Goal: Information Seeking & Learning: Learn about a topic

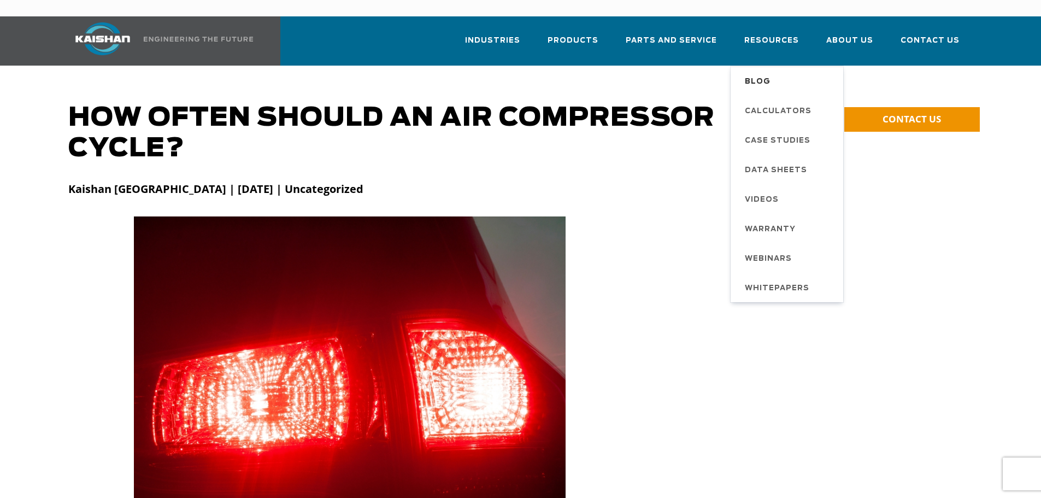
click at [780, 66] on link "Blog" at bounding box center [788, 81] width 109 height 30
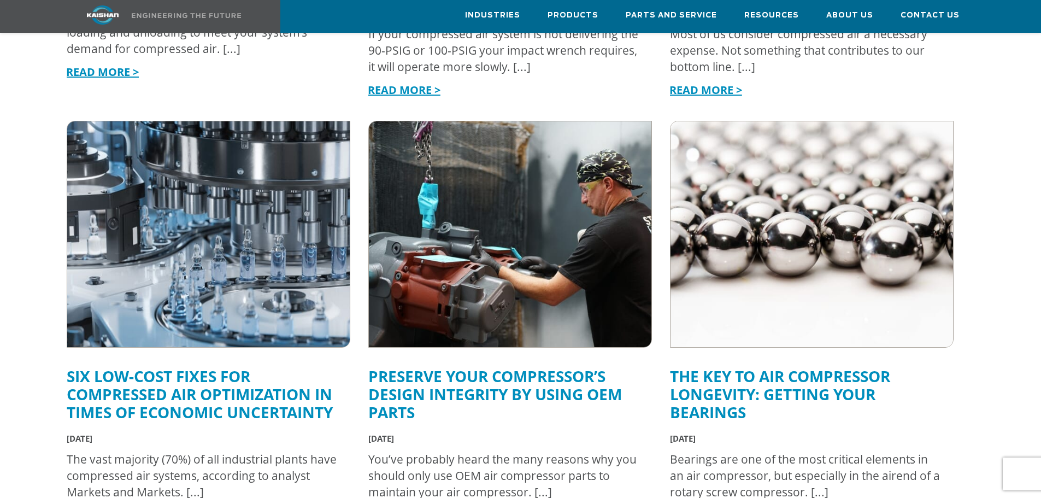
scroll to position [1239, 0]
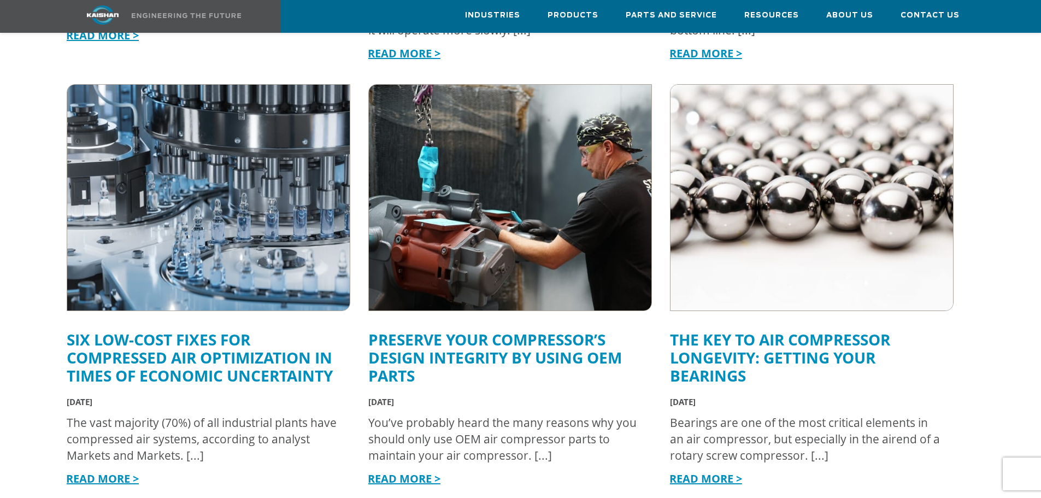
click at [248, 340] on link "Six Low-Cost Fixes for Compressed Air Optimization in Times of Economic Uncerta…" at bounding box center [200, 357] width 266 height 57
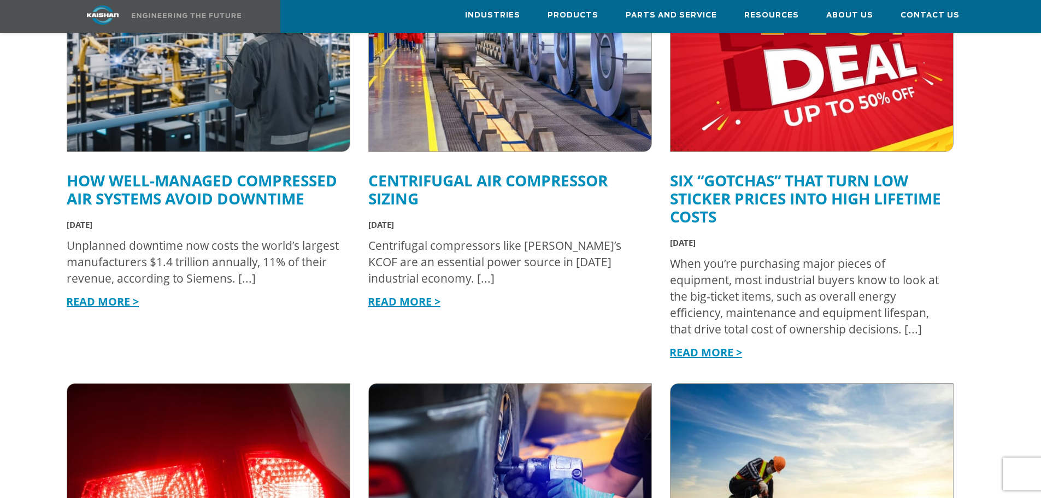
scroll to position [365, 0]
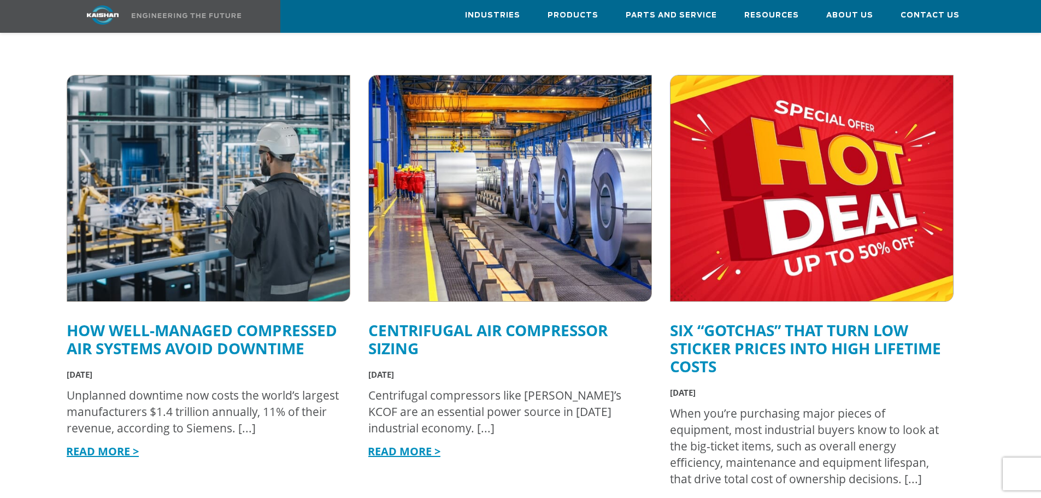
click at [520, 320] on link "Centrifugal Air Compressor Sizing" at bounding box center [487, 339] width 239 height 39
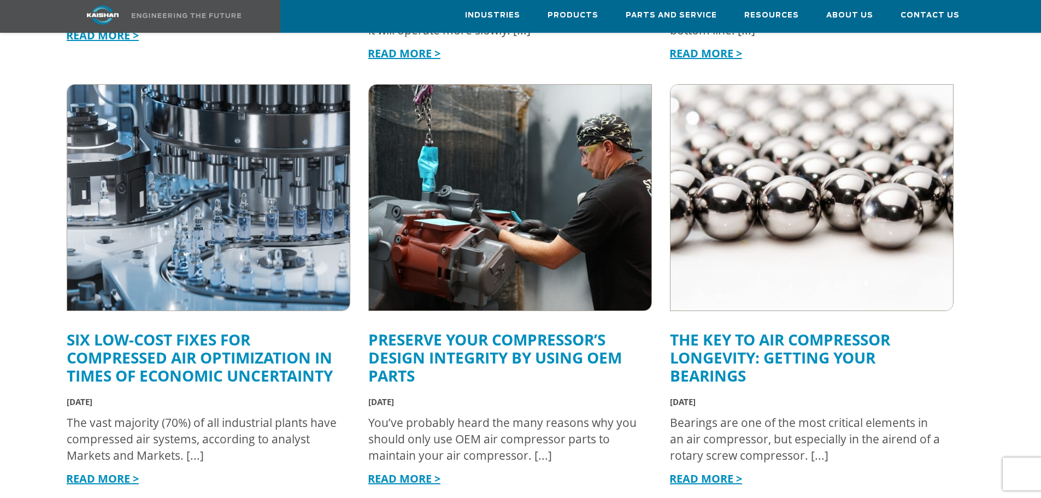
scroll to position [1494, 0]
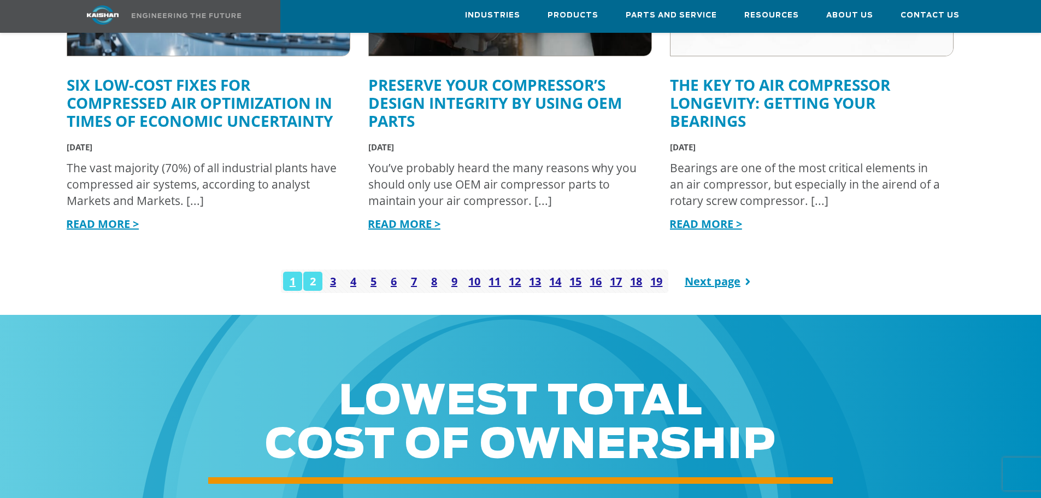
click at [320, 272] on link "2" at bounding box center [312, 281] width 19 height 19
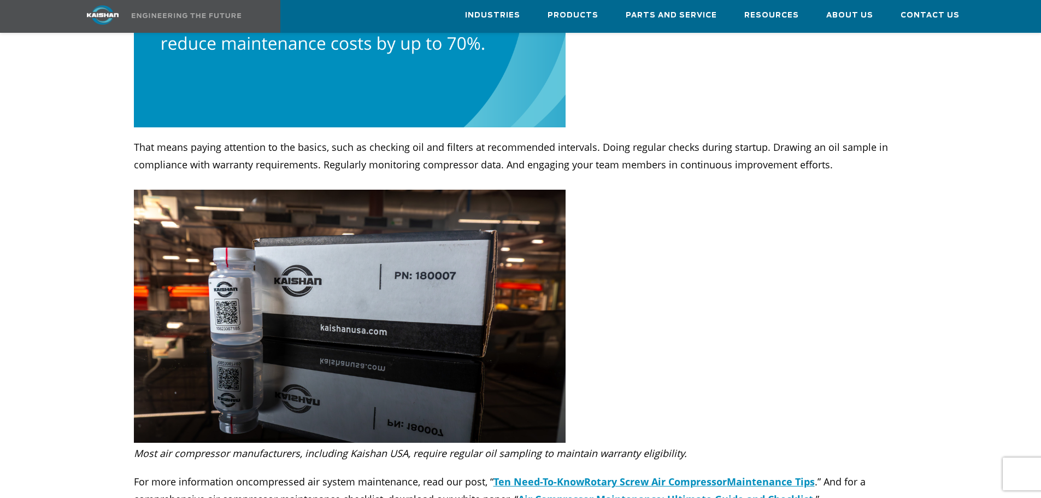
scroll to position [3499, 0]
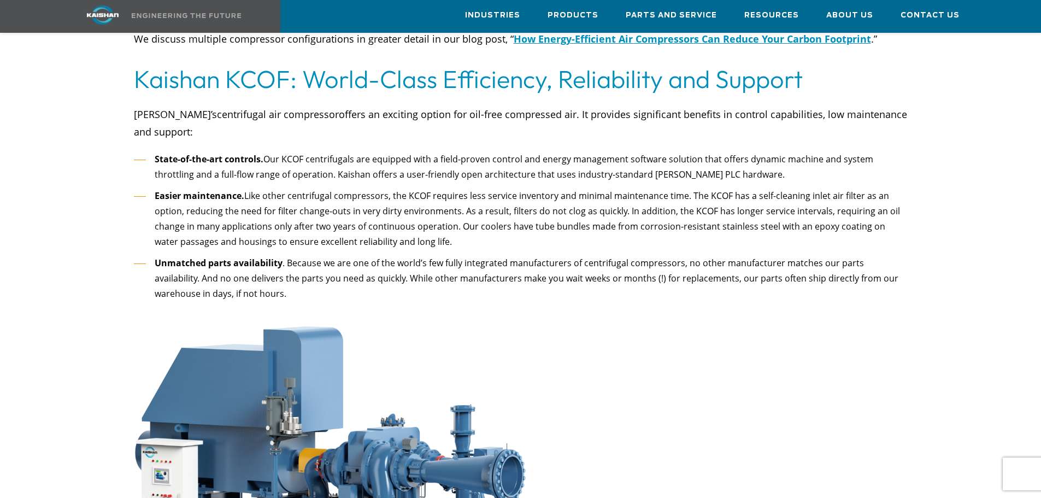
scroll to position [3280, 0]
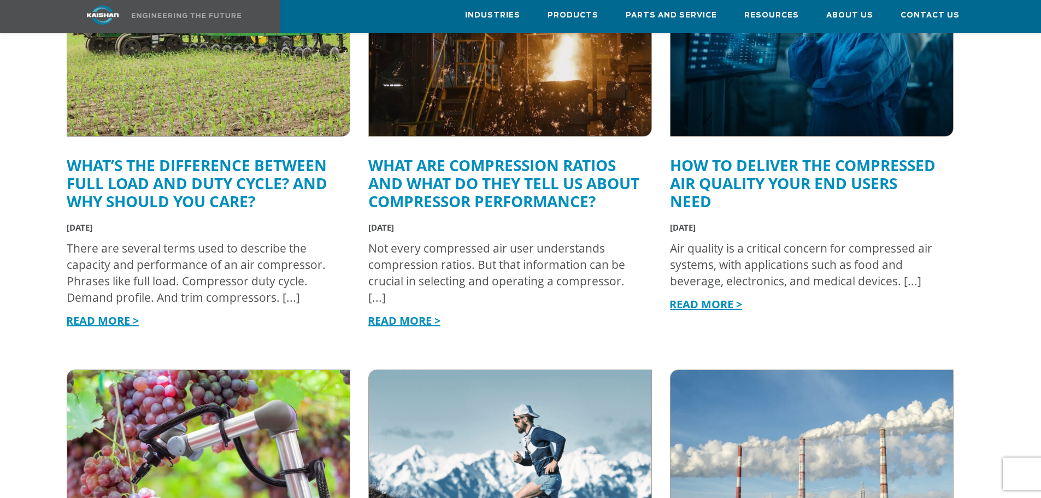
scroll to position [547, 0]
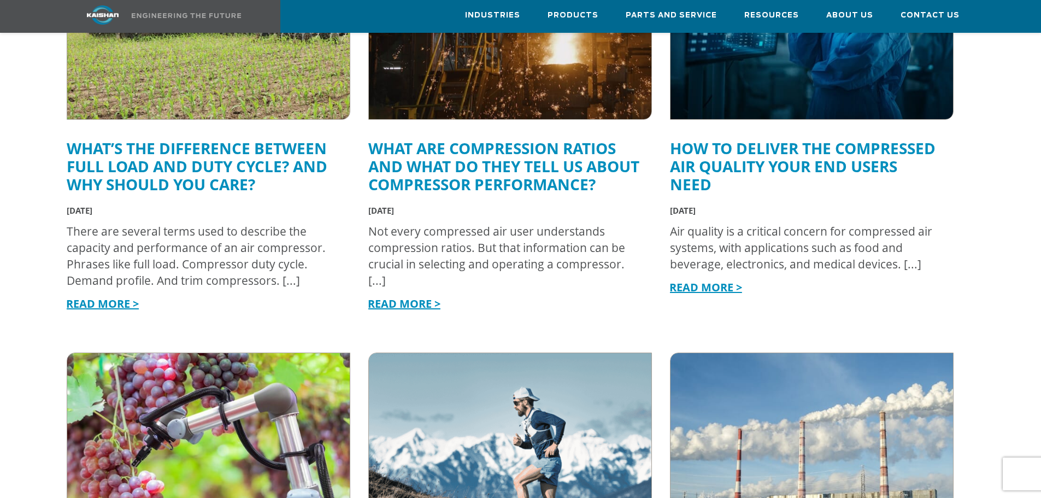
click at [471, 178] on link "What Are Compression Ratios and What Do They Tell Us About Compressor Performan…" at bounding box center [503, 166] width 271 height 57
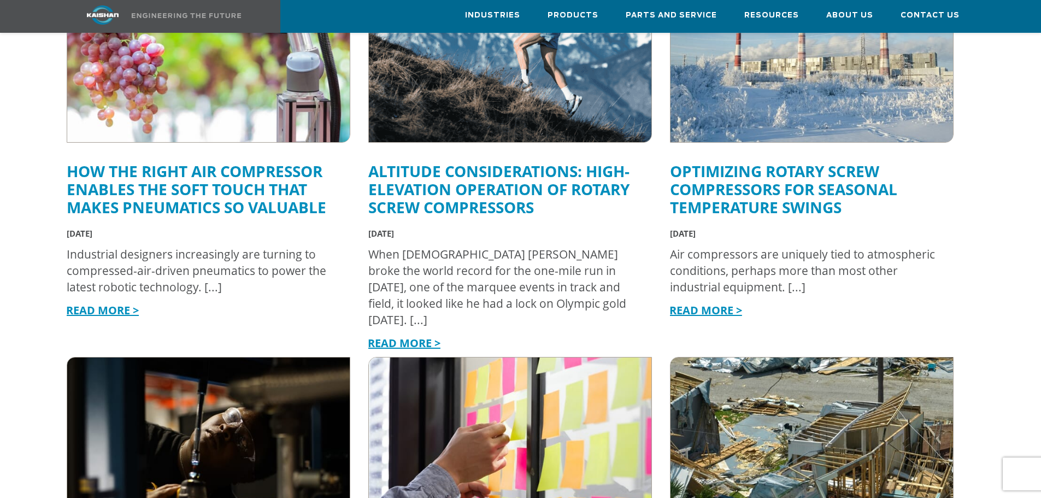
scroll to position [1021, 0]
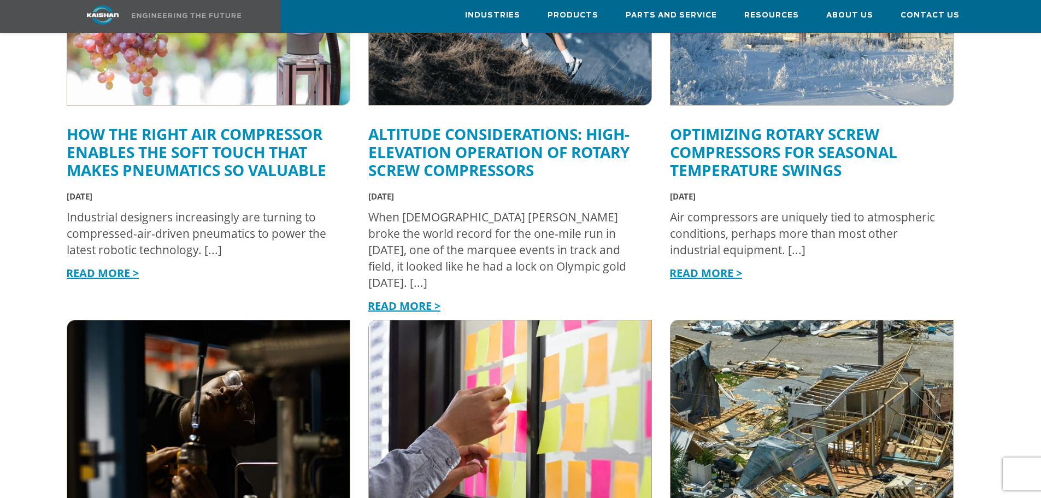
click at [787, 138] on link "Optimizing Rotary Screw Compressors for Seasonal Temperature Swings" at bounding box center [783, 152] width 227 height 57
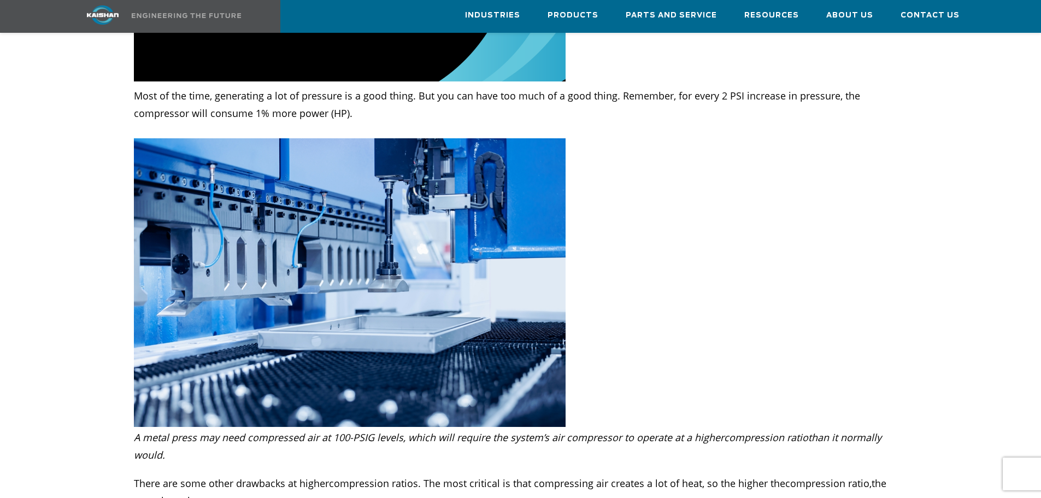
scroll to position [875, 0]
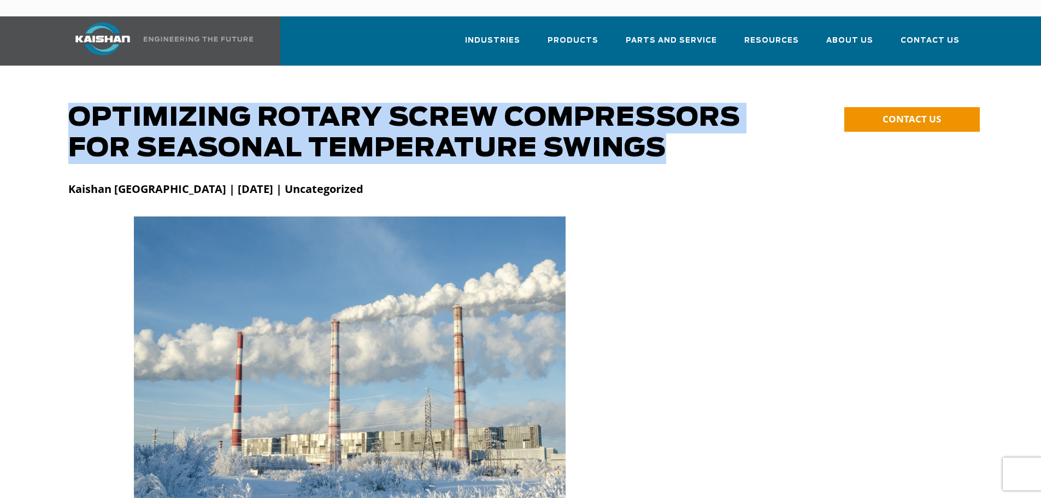
drag, startPoint x: 60, startPoint y: 97, endPoint x: 678, endPoint y: 133, distance: 618.8
click at [678, 133] on div "**********" at bounding box center [521, 136] width 958 height 67
copy div "Optimizing Rotary Screw Compressors for Seasonal Temperature Swings"
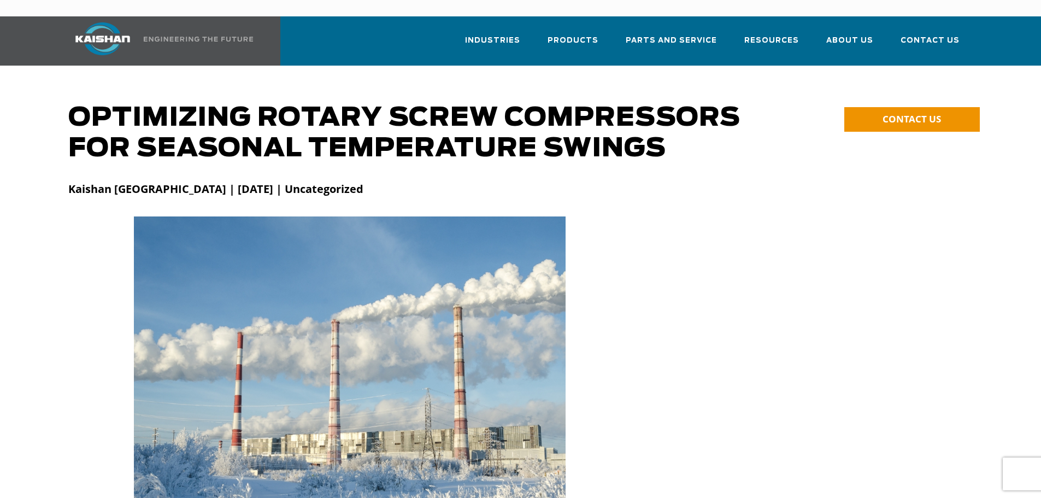
drag, startPoint x: 67, startPoint y: 230, endPoint x: 111, endPoint y: 236, distance: 44.7
click at [67, 230] on div at bounding box center [521, 388] width 918 height 345
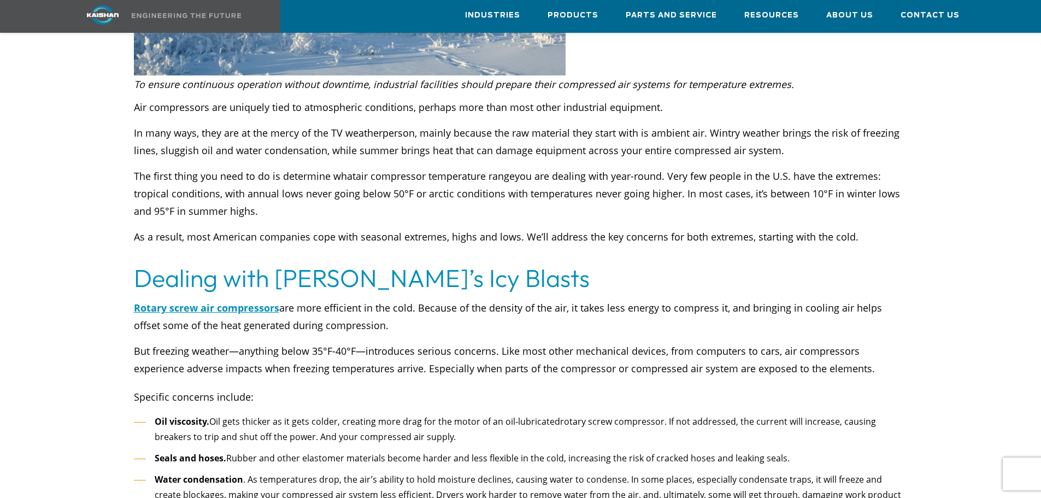
scroll to position [426, 0]
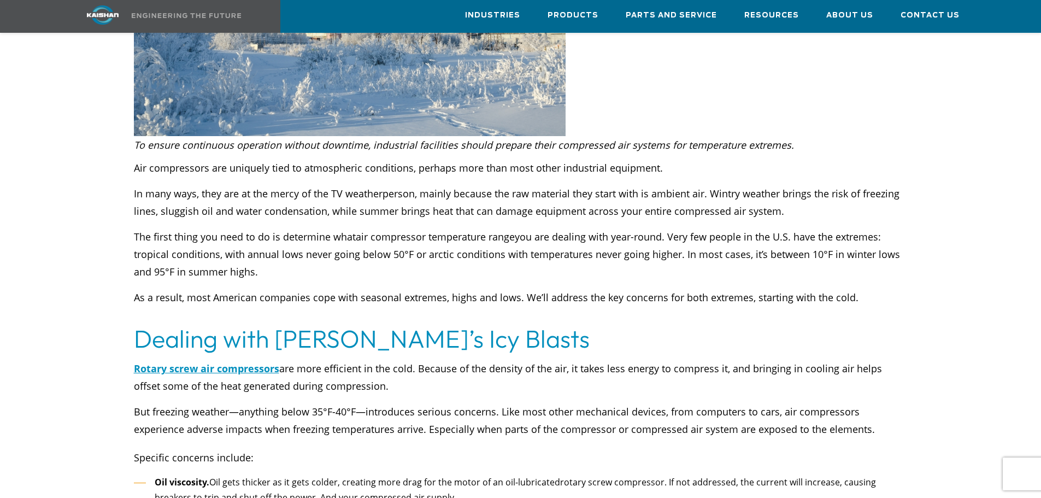
click at [250, 185] on p "In many ways, they are at the mercy of the TV weatherperson, mainly because the…" at bounding box center [521, 202] width 774 height 35
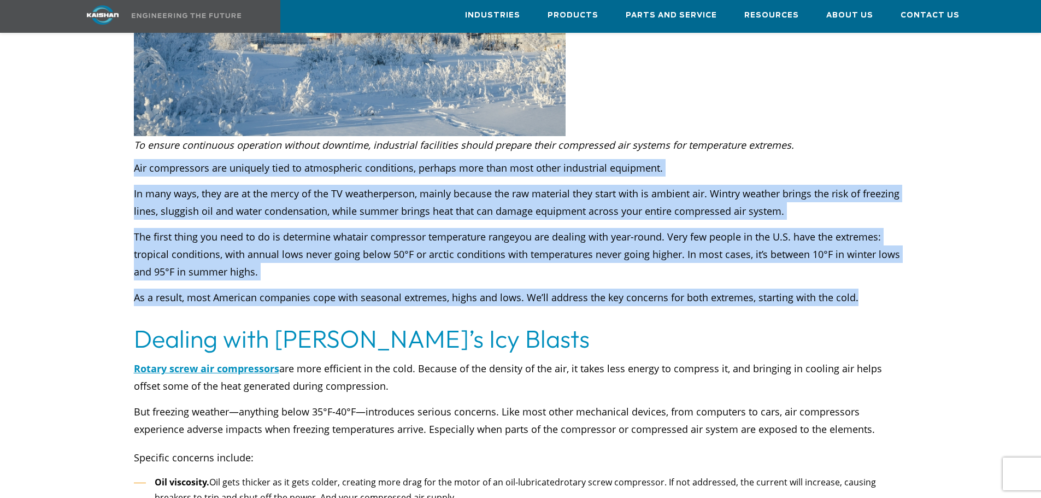
drag, startPoint x: 127, startPoint y: 154, endPoint x: 863, endPoint y: 271, distance: 744.5
click at [863, 271] on div "Air compressors are uniquely tied to atmospheric conditions, perhaps more than …" at bounding box center [520, 230] width 787 height 153
copy div "Air compressors are uniquely tied to atmospheric conditions, perhaps more than …"
click at [389, 247] on p "The first thing you need to do is determine what air compressor temperature ran…" at bounding box center [521, 254] width 774 height 52
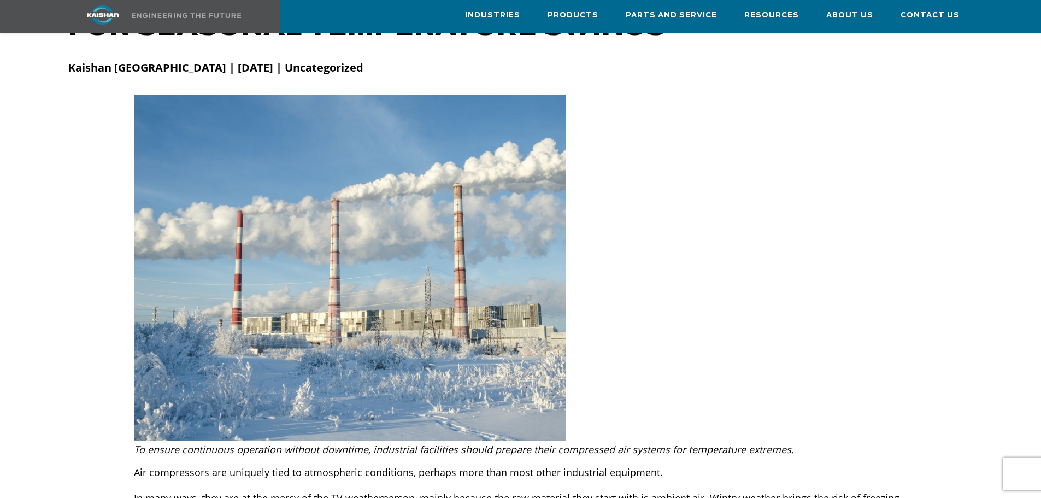
scroll to position [134, 0]
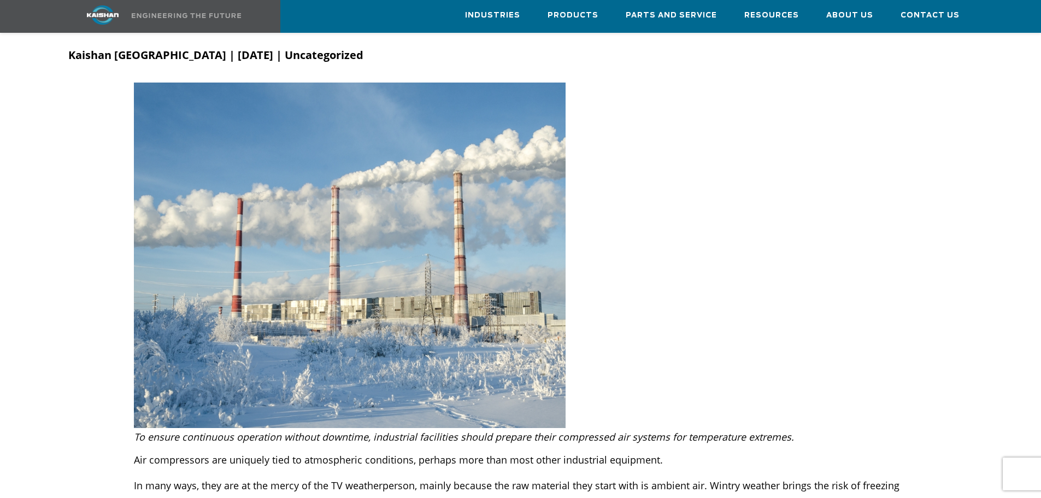
click at [783, 277] on div at bounding box center [521, 255] width 918 height 345
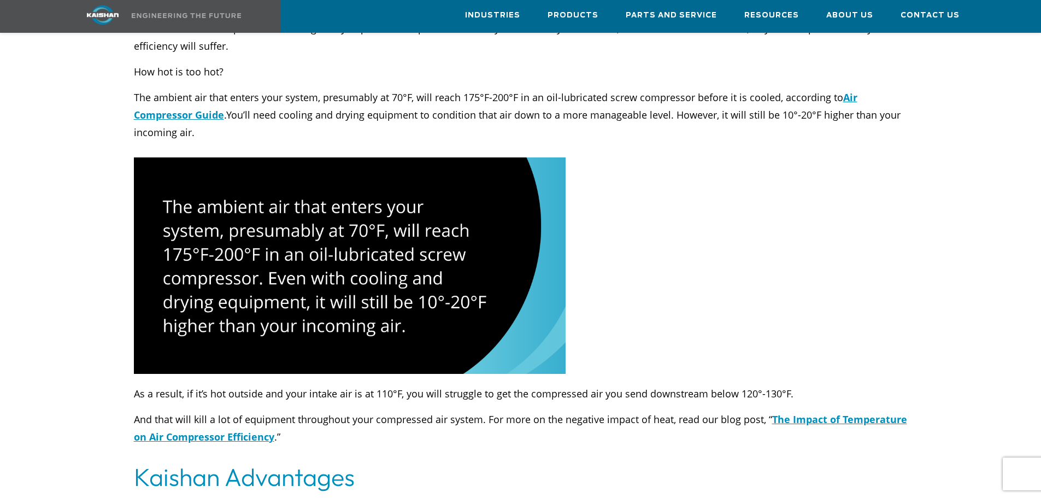
scroll to position [2576, 0]
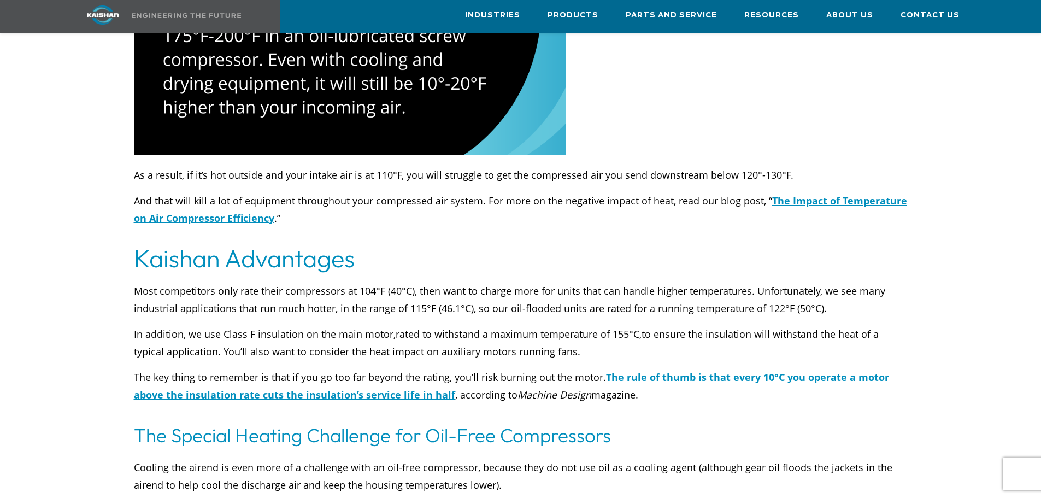
click at [728, 244] on h2 "Kaishan Advantages" at bounding box center [521, 258] width 774 height 31
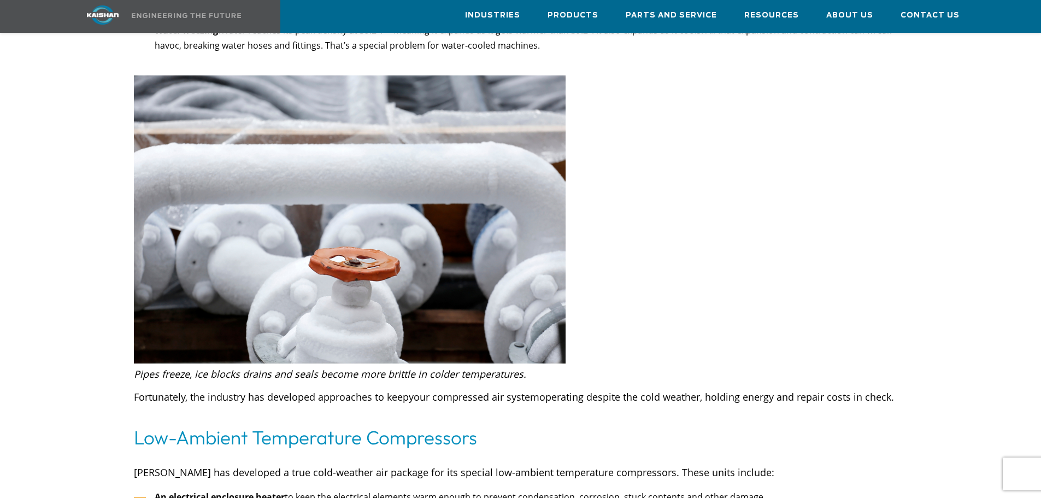
scroll to position [973, 0]
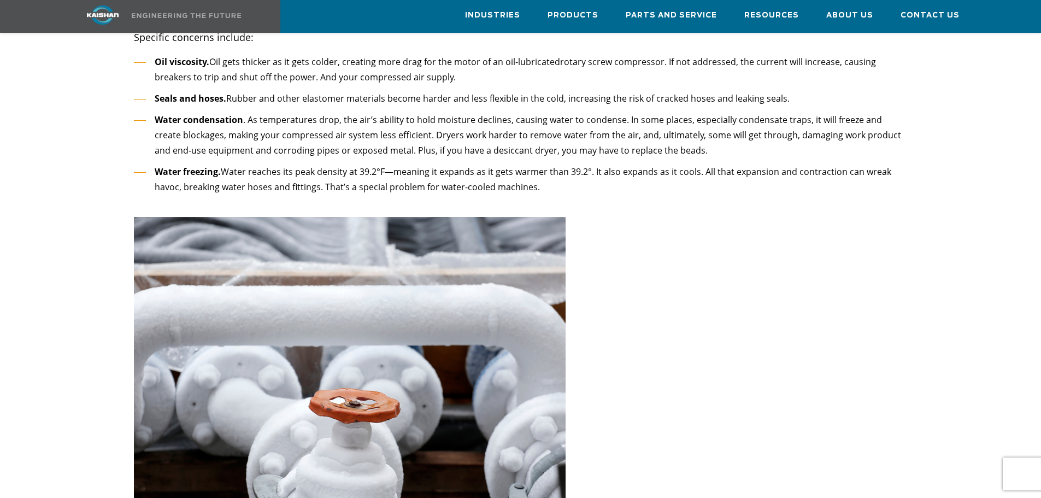
scroll to position [656, 0]
